Goal: Information Seeking & Learning: Understand process/instructions

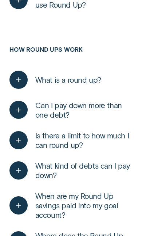
scroll to position [364, 0]
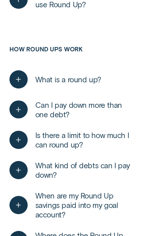
click at [85, 81] on span "What is a round up?" at bounding box center [68, 79] width 66 height 9
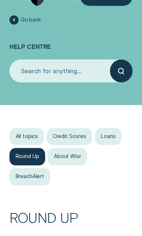
scroll to position [0, 0]
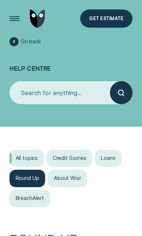
click at [25, 153] on div "All topics" at bounding box center [26, 157] width 35 height 17
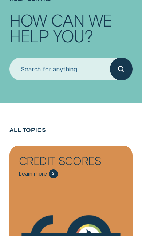
click at [74, 67] on input "search" at bounding box center [59, 68] width 100 height 23
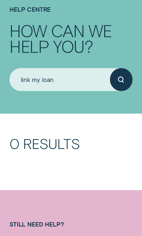
click at [122, 74] on div "submit" at bounding box center [121, 79] width 23 height 23
click at [121, 74] on div "submit" at bounding box center [121, 79] width 23 height 23
click at [120, 77] on circle "submit" at bounding box center [121, 79] width 5 height 5
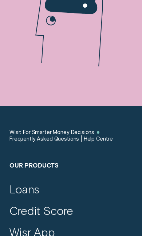
scroll to position [0, 0]
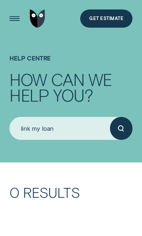
click at [80, 128] on input "link my loan" at bounding box center [59, 128] width 100 height 23
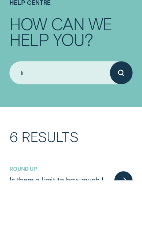
type input "l"
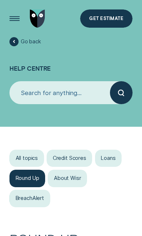
click at [68, 92] on input "search" at bounding box center [59, 92] width 100 height 23
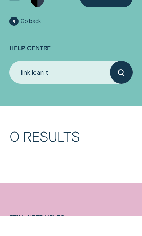
type input "link loan t"
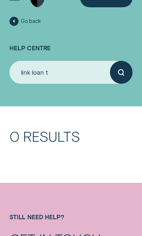
click at [95, 227] on h4 "Still need help?" at bounding box center [70, 222] width 123 height 19
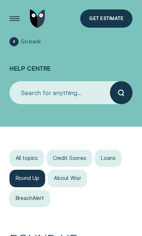
click at [68, 92] on input "search" at bounding box center [59, 92] width 100 height 23
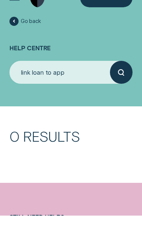
click at [121, 89] on icon "submit" at bounding box center [121, 92] width 6 height 7
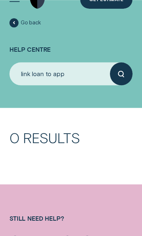
click at [80, 75] on input "link loan to app" at bounding box center [59, 73] width 100 height 23
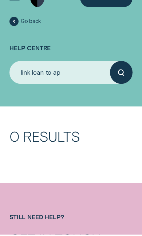
click at [27, 75] on input "link loan to ap" at bounding box center [59, 73] width 100 height 23
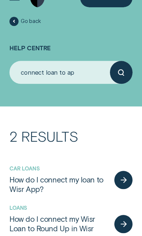
click at [84, 67] on input "connect loan to ap" at bounding box center [59, 73] width 100 height 23
click at [88, 73] on input "connect loan to ap" at bounding box center [59, 73] width 100 height 23
type input "connect loan to app"
click at [128, 74] on div "submit" at bounding box center [121, 73] width 23 height 23
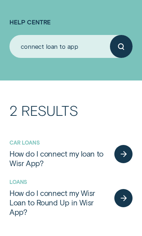
scroll to position [47, 0]
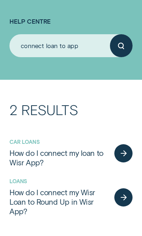
click at [121, 150] on icon "button" at bounding box center [123, 153] width 9 height 6
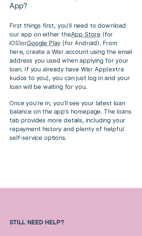
scroll to position [249, 0]
